Goal: Entertainment & Leisure: Consume media (video, audio)

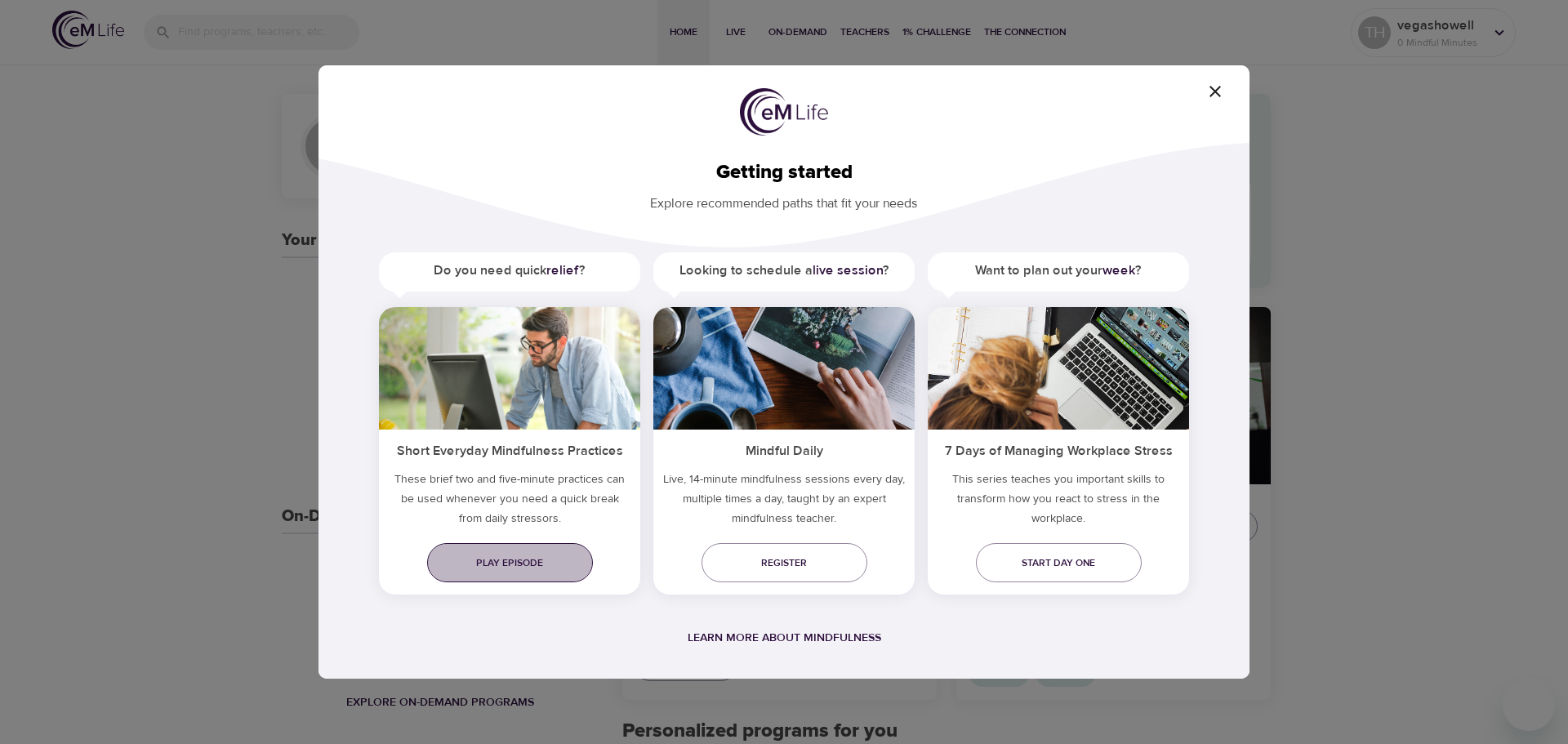
click at [509, 560] on span "Play episode" at bounding box center [509, 563] width 140 height 17
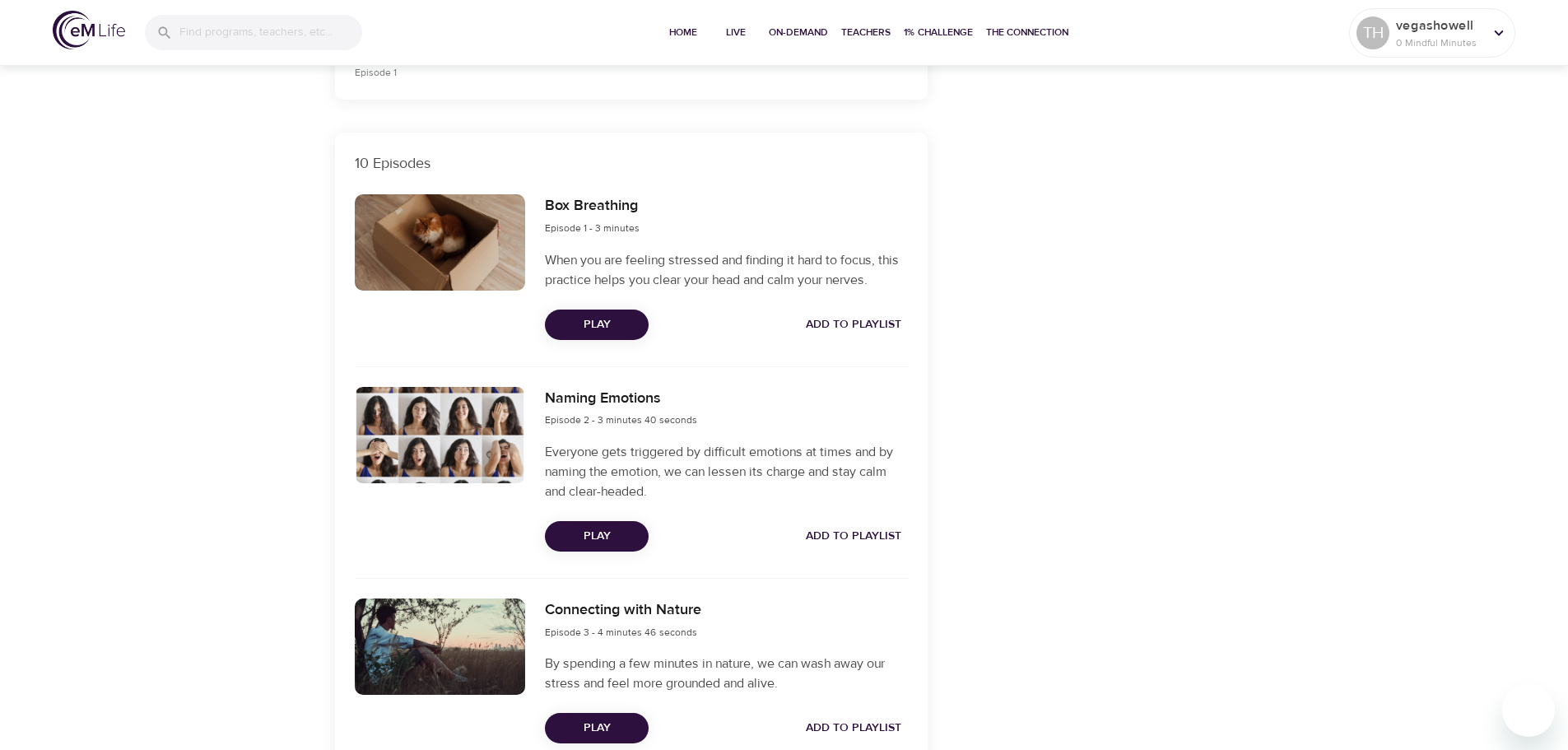
scroll to position [741, 0]
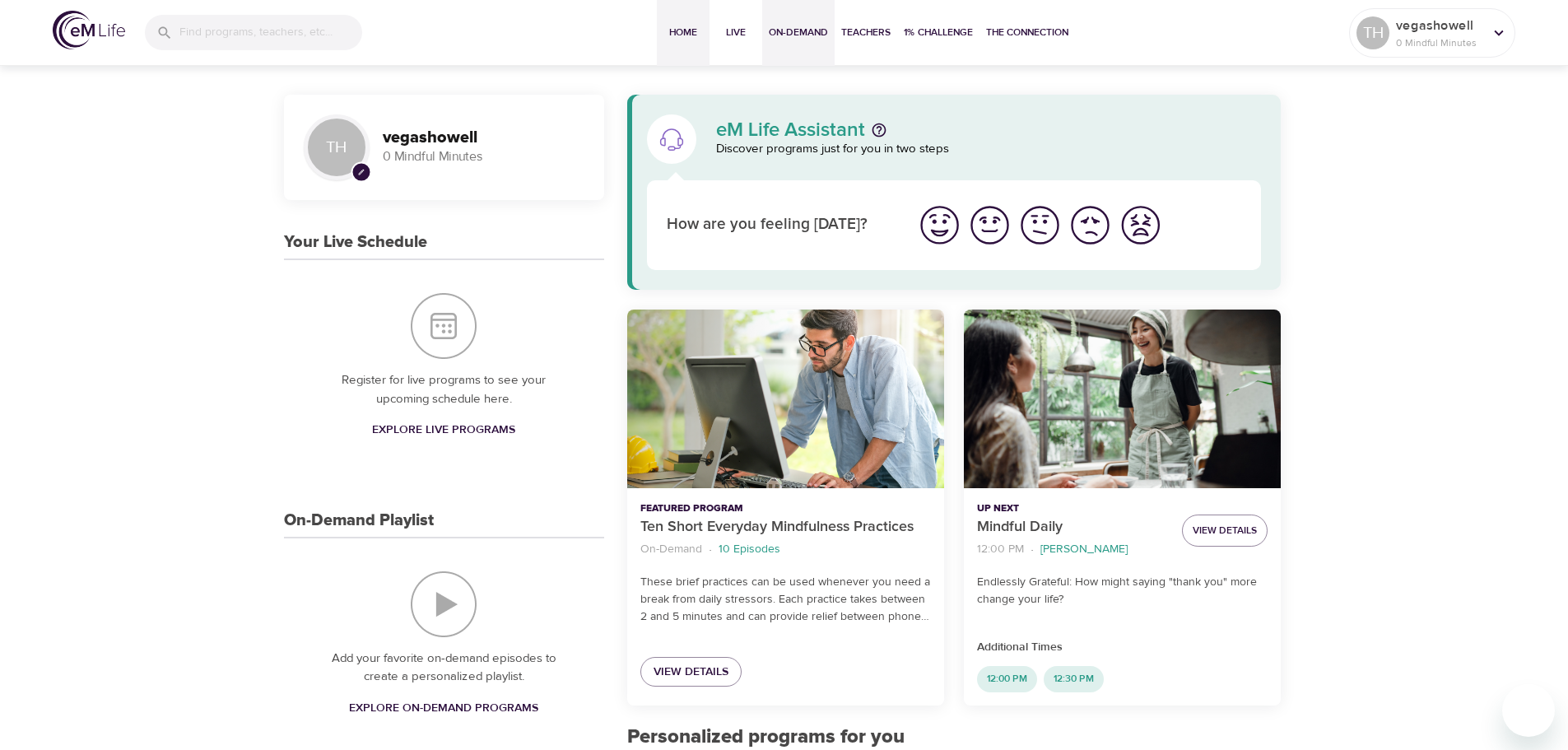
click at [797, 37] on span "On-Demand" at bounding box center [798, 32] width 60 height 17
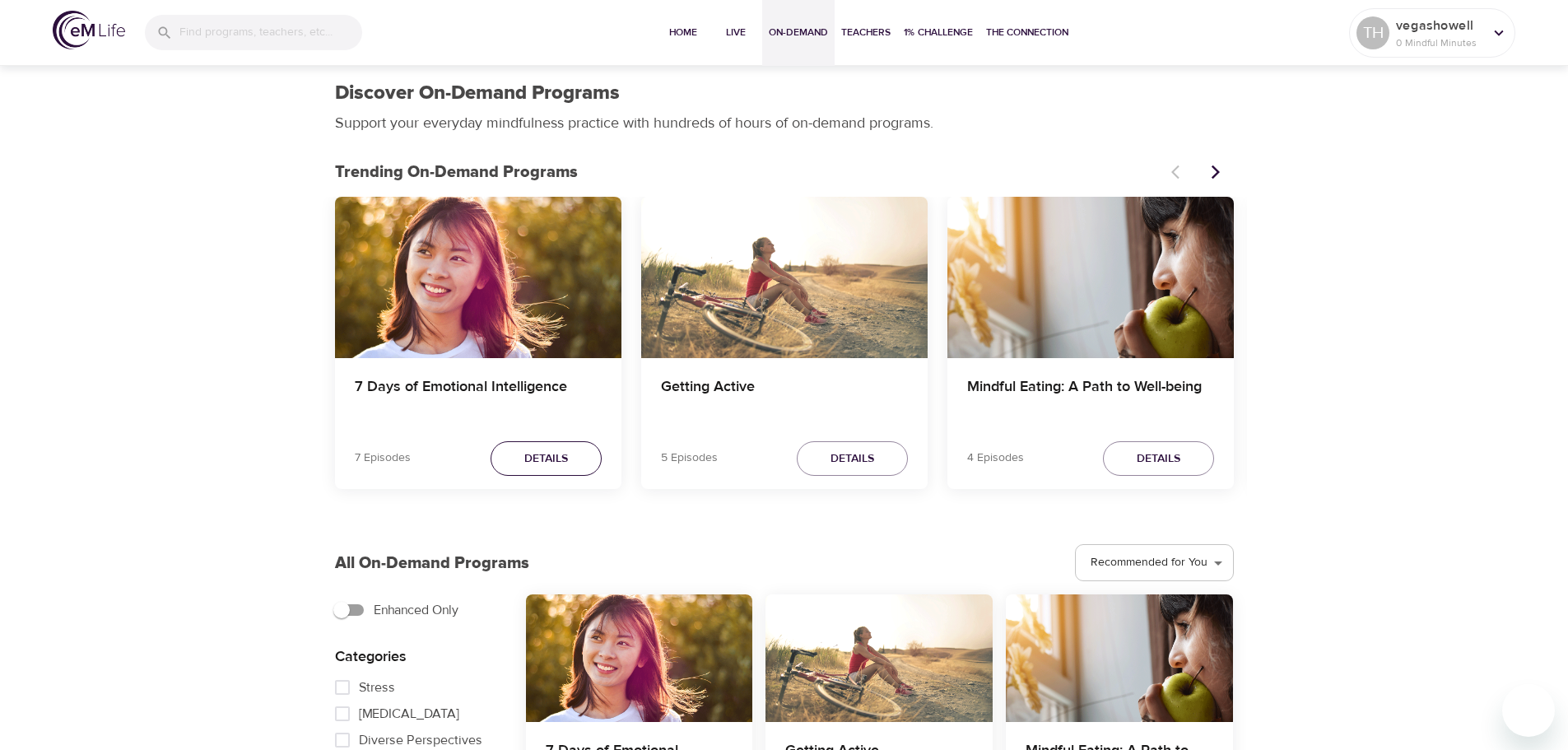
click at [529, 464] on span "Details" at bounding box center [546, 460] width 43 height 21
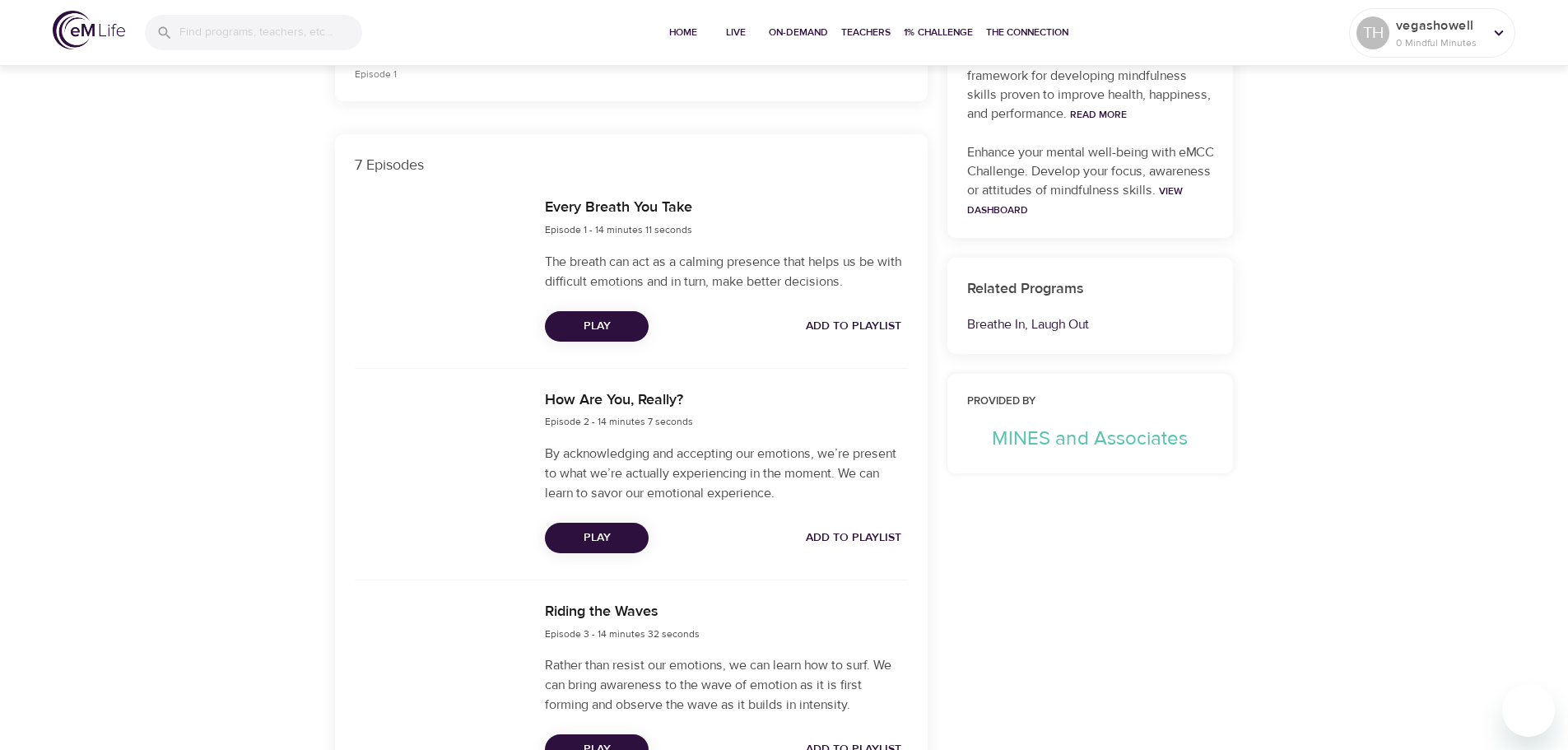
scroll to position [495, 0]
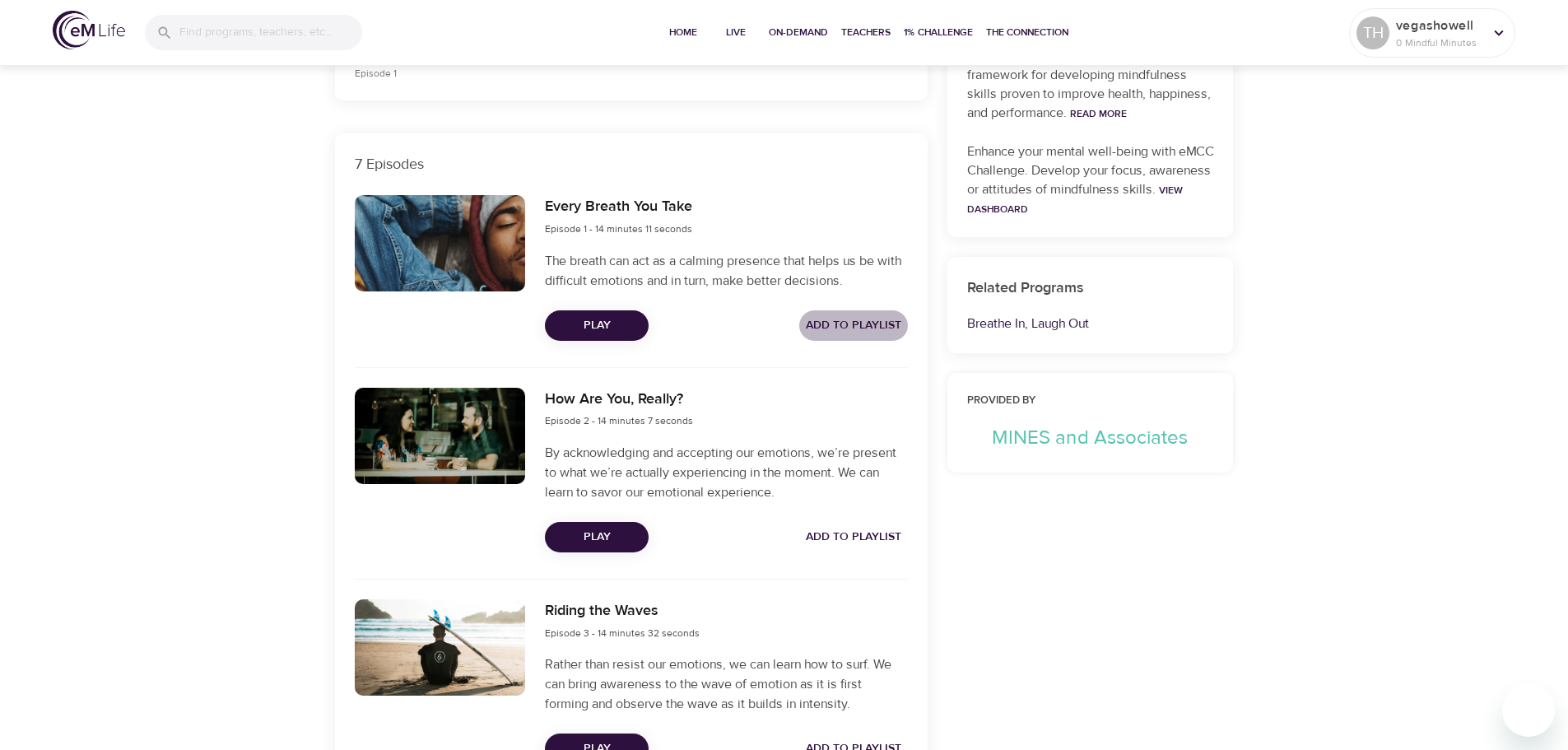
click at [830, 325] on span "Add to Playlist" at bounding box center [853, 326] width 95 height 21
click at [843, 542] on span "Add to Playlist" at bounding box center [853, 537] width 95 height 21
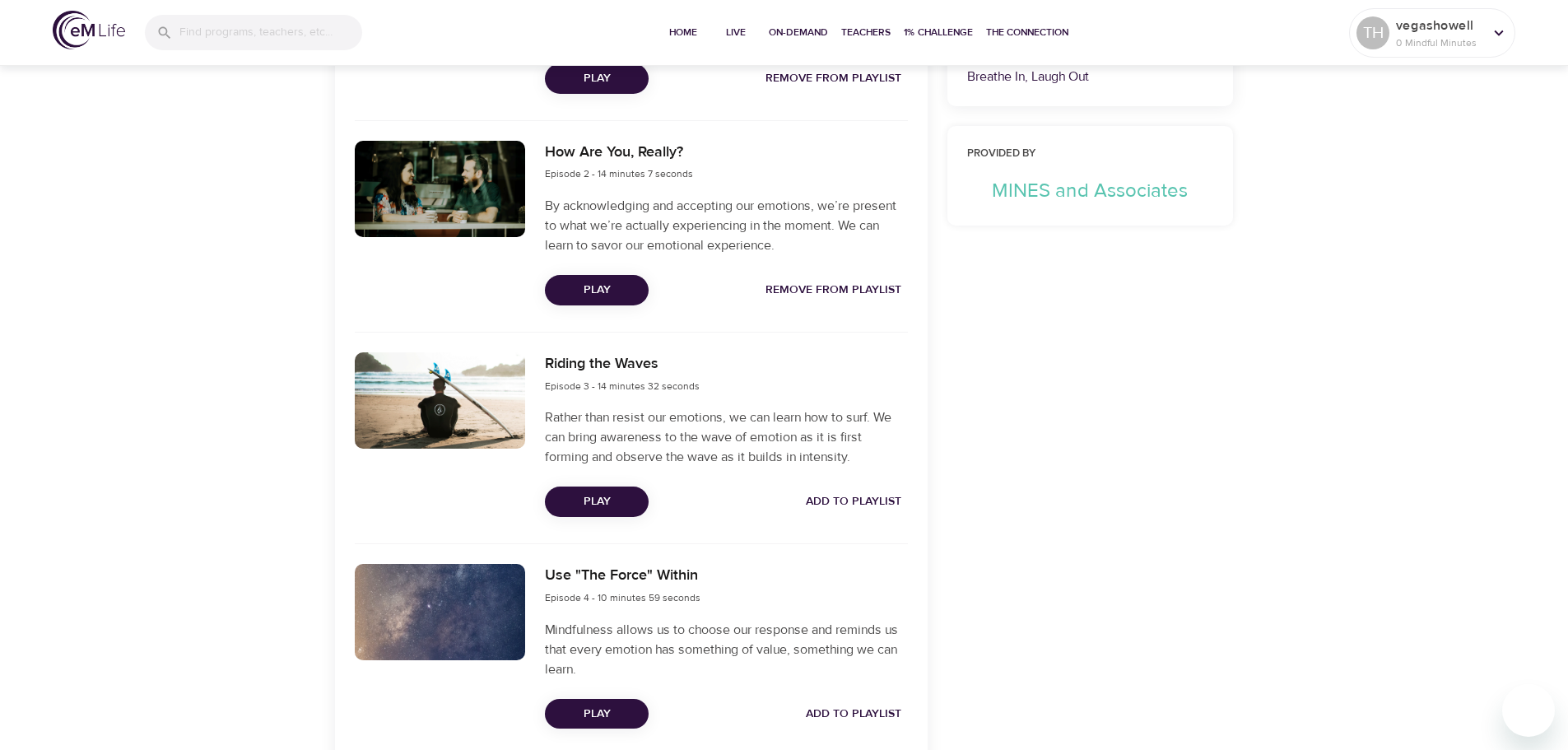
click at [839, 504] on span "Add to Playlist" at bounding box center [853, 502] width 95 height 21
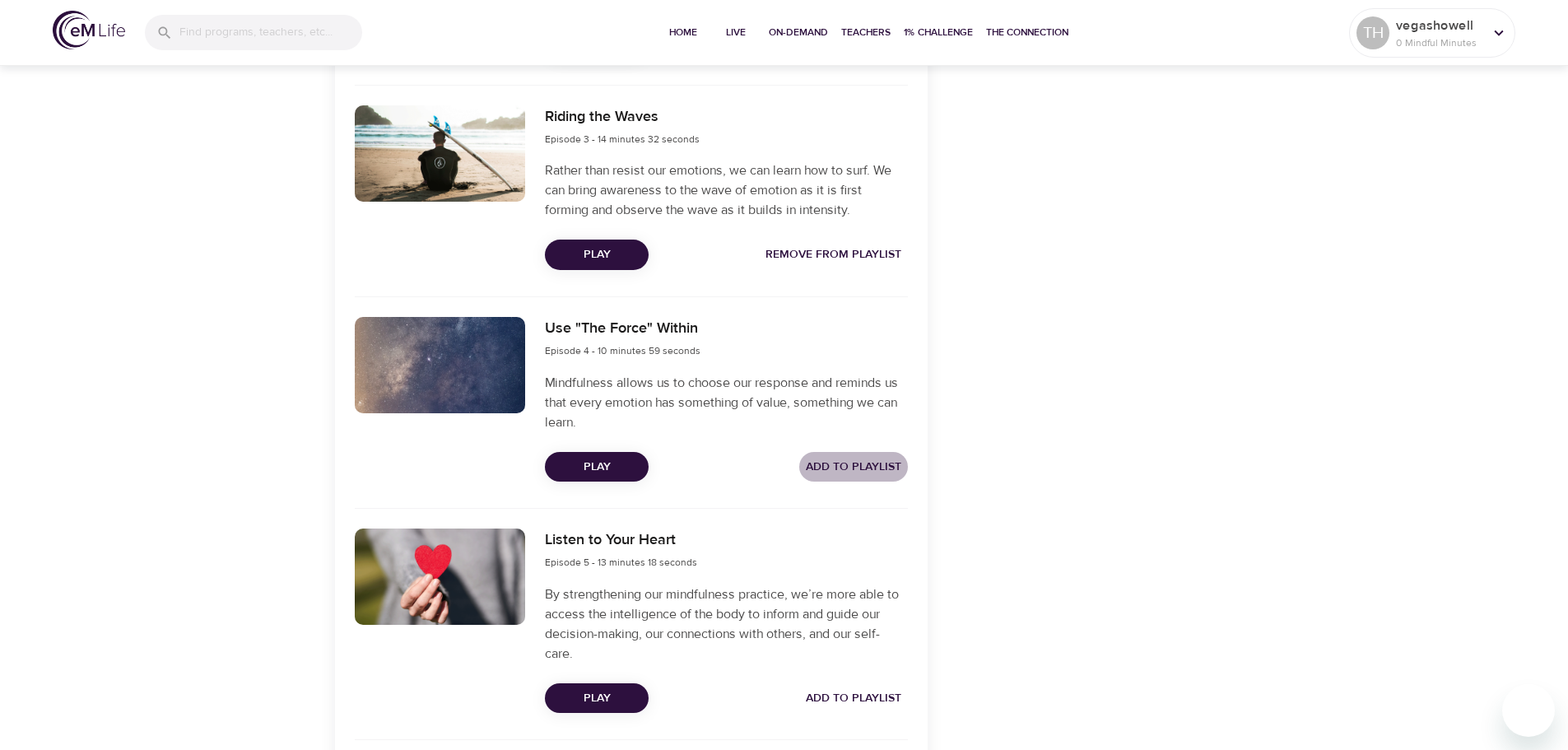
click at [847, 468] on span "Add to Playlist" at bounding box center [853, 467] width 95 height 21
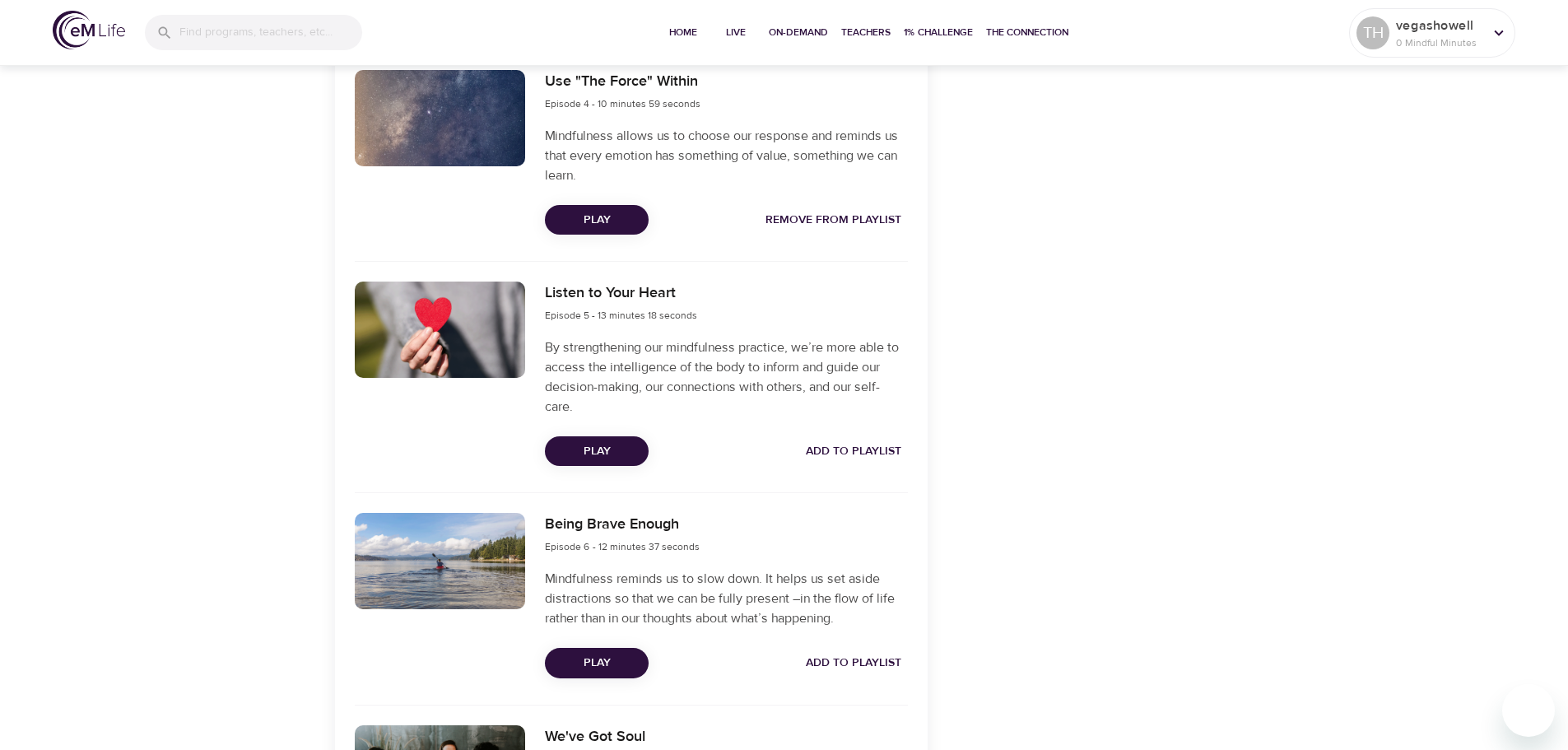
click at [850, 453] on span "Add to Playlist" at bounding box center [853, 452] width 95 height 21
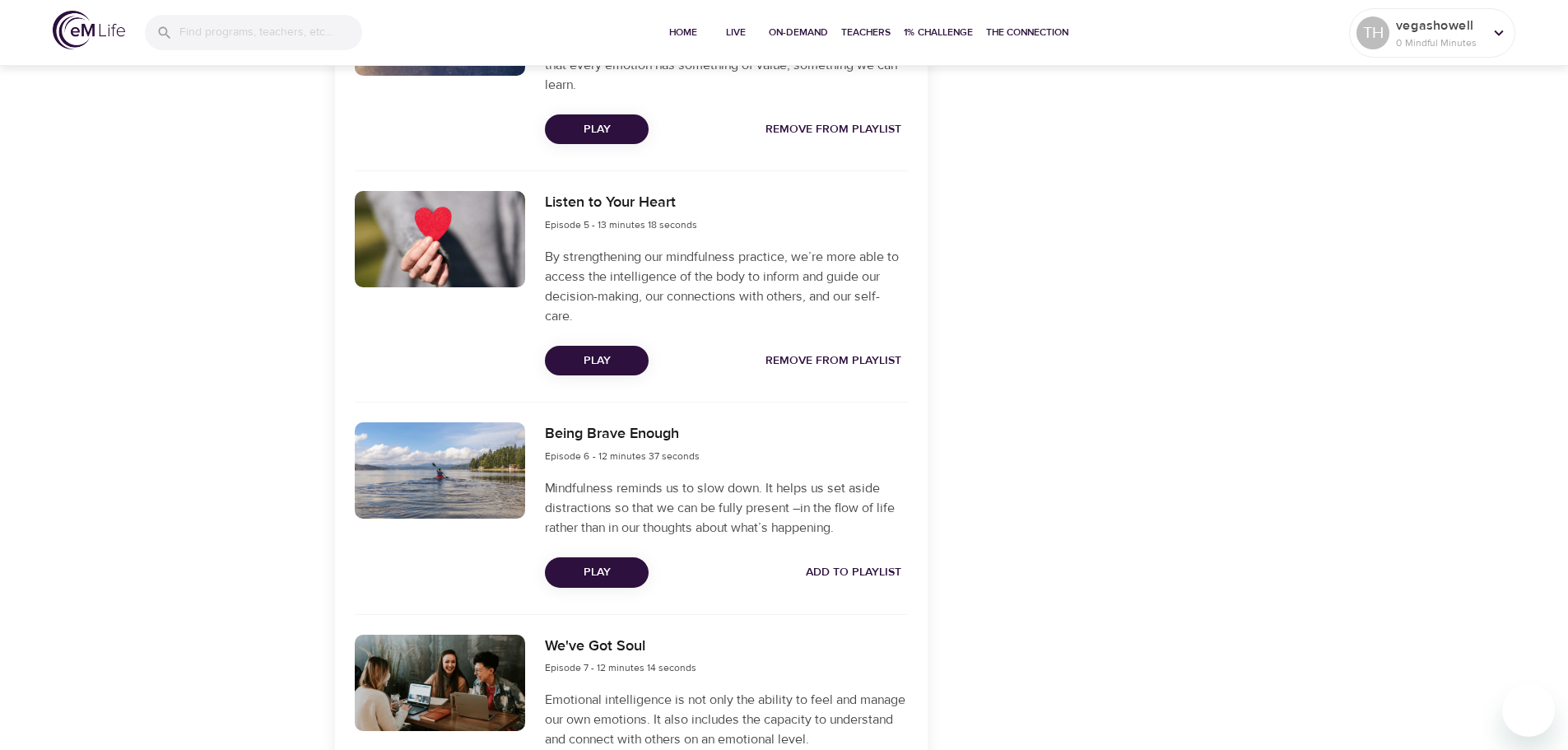
scroll to position [1483, 0]
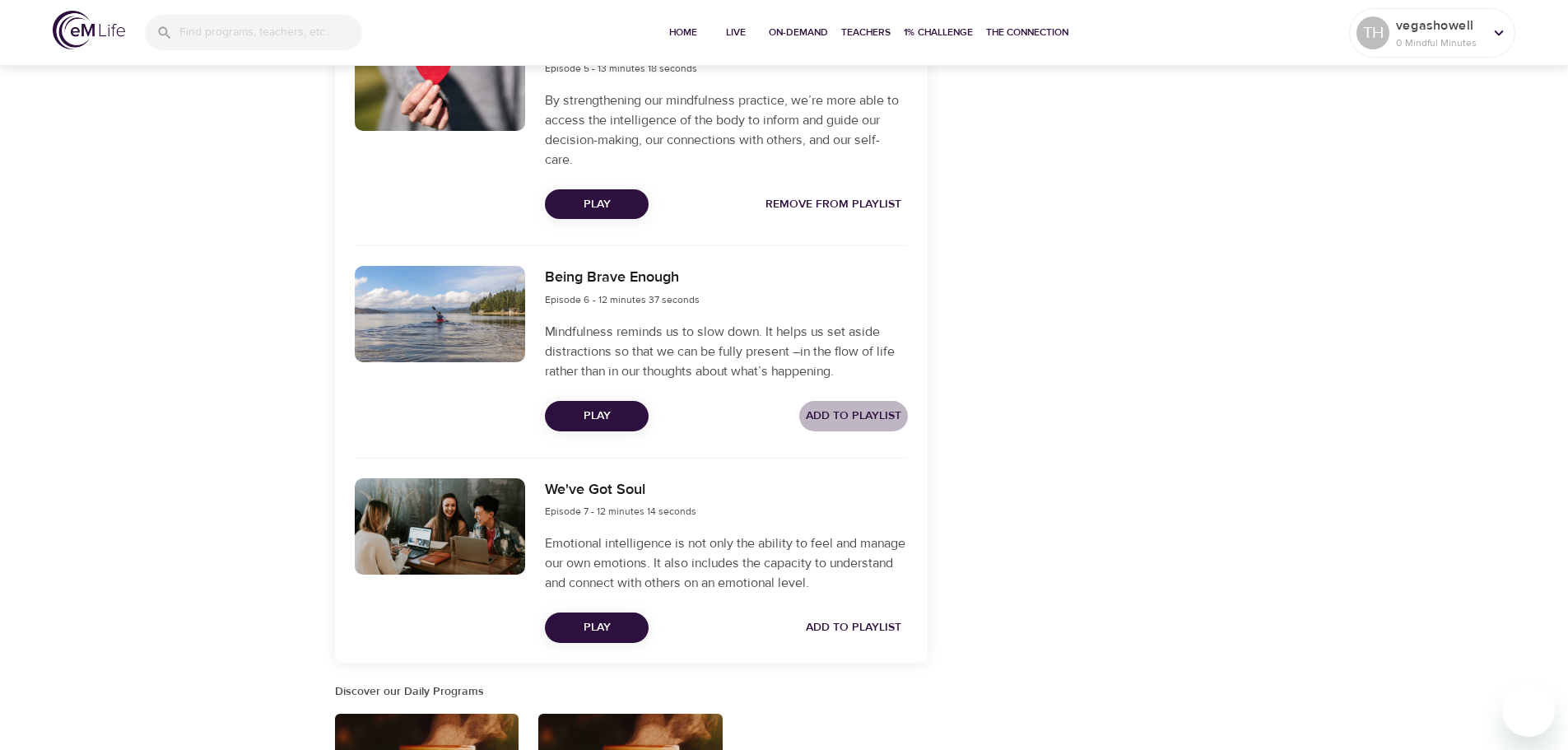
click at [853, 416] on span "Add to Playlist" at bounding box center [853, 416] width 95 height 21
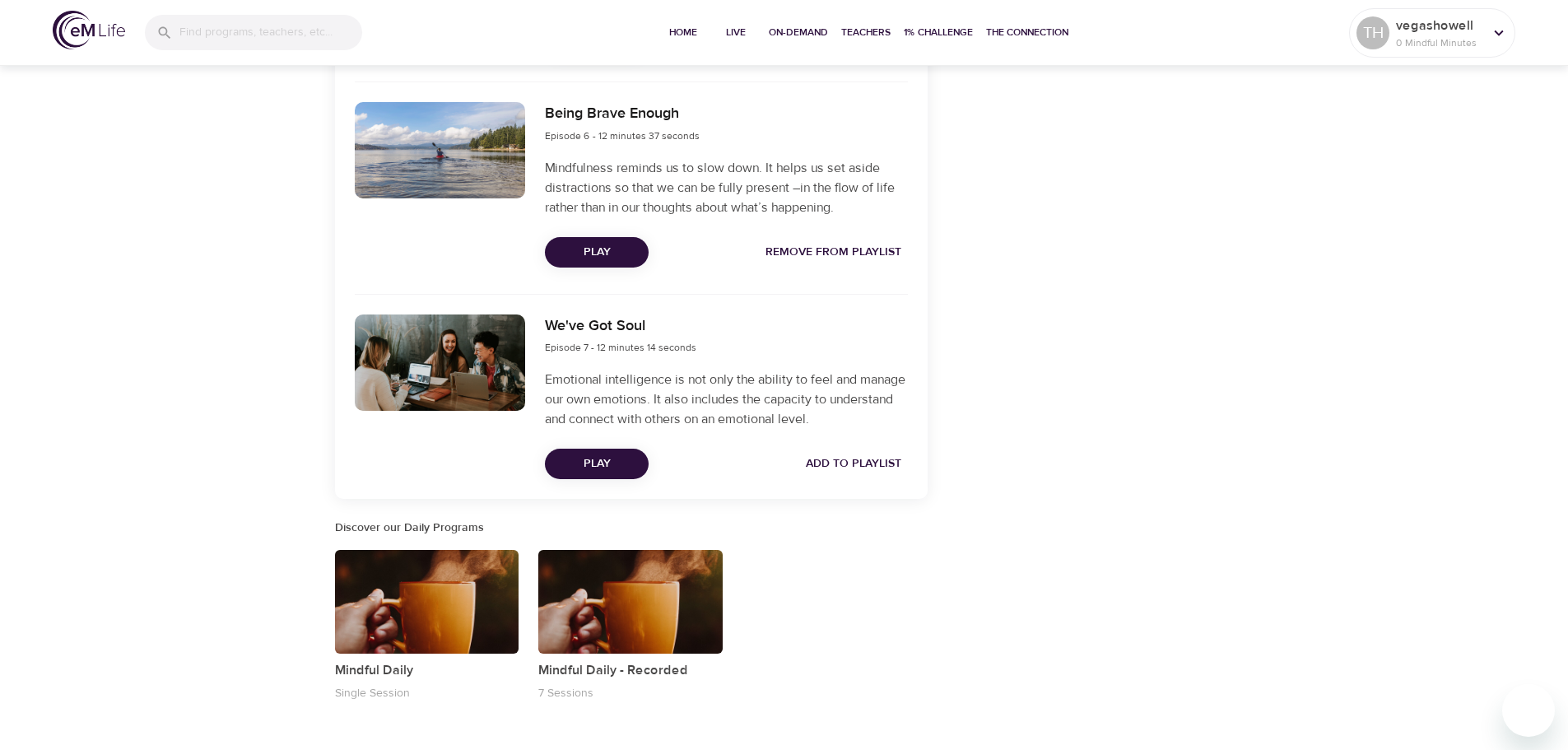
scroll to position [1648, 0]
click at [849, 468] on span "Add to Playlist" at bounding box center [853, 463] width 95 height 21
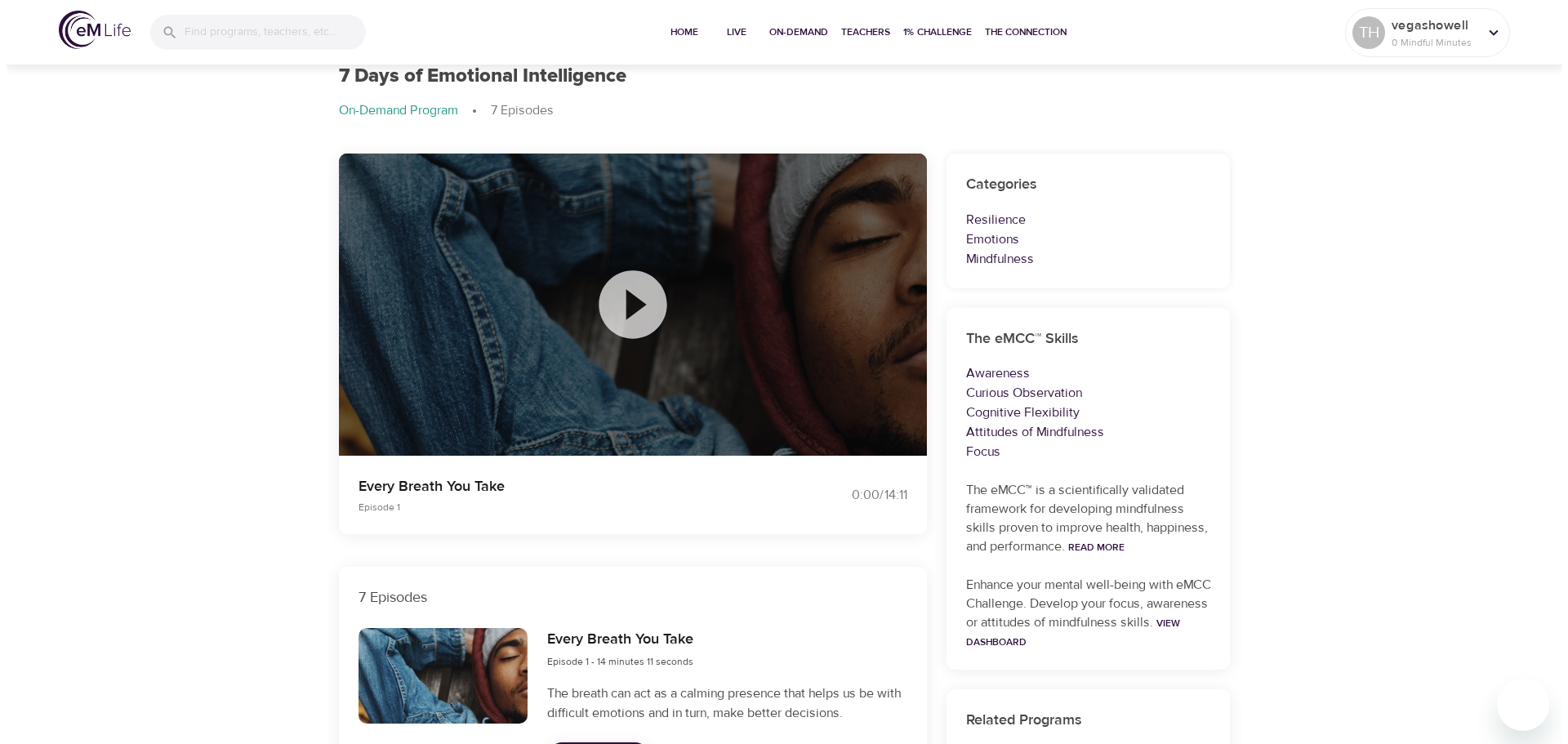
scroll to position [0, 0]
